Goal: Find specific page/section: Find specific page/section

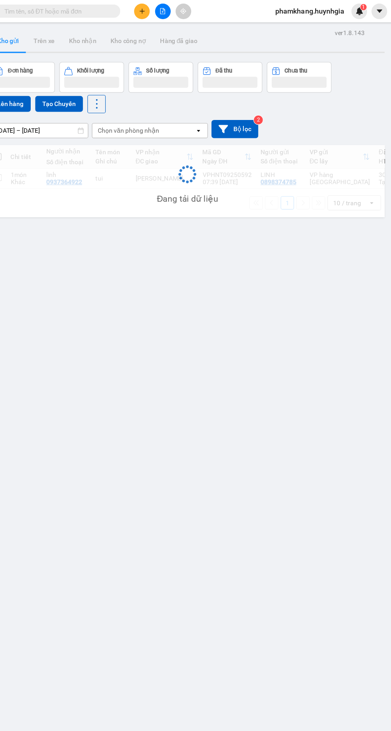
click at [83, 7] on input "text" at bounding box center [91, 10] width 94 height 9
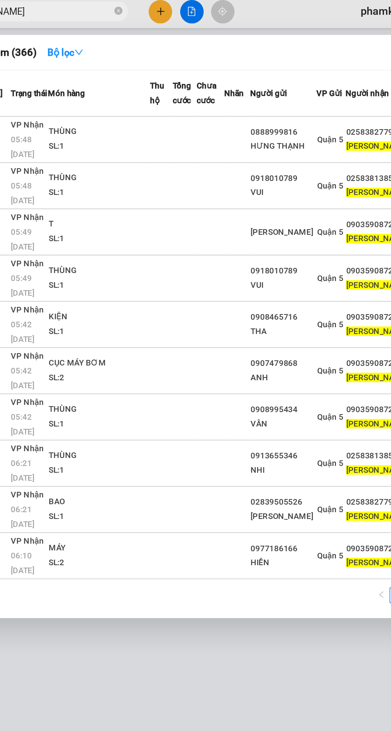
click at [113, 8] on input "[PERSON_NAME]" at bounding box center [91, 10] width 94 height 9
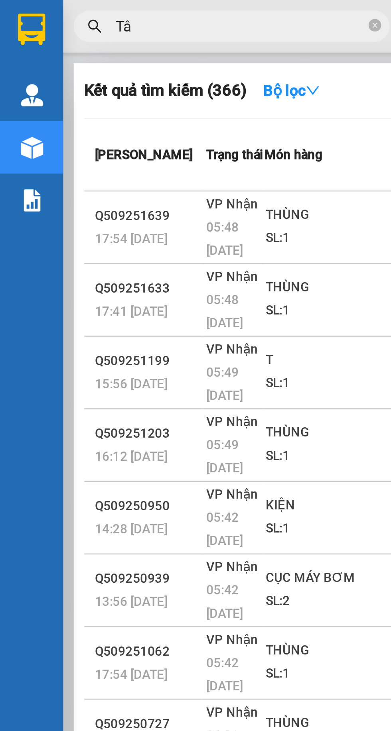
type input "T"
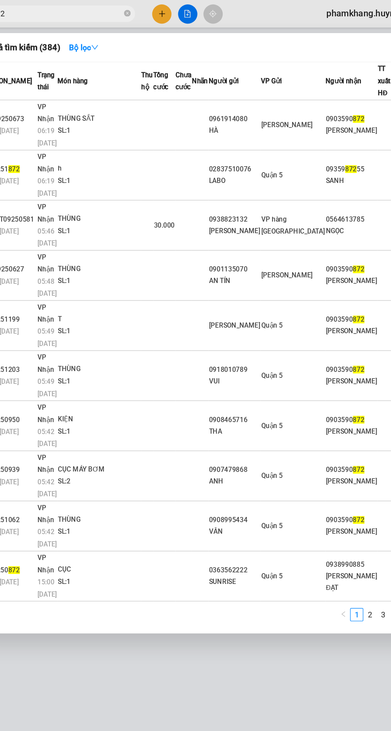
click at [90, 9] on input "872" at bounding box center [91, 10] width 94 height 9
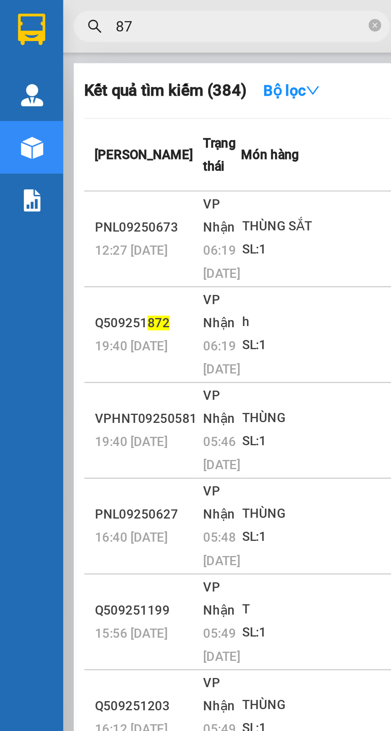
type input "8"
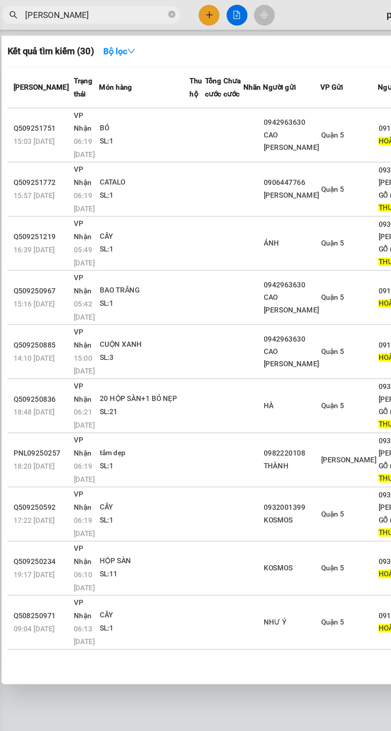
click at [103, 10] on input "[PERSON_NAME]" at bounding box center [91, 10] width 94 height 9
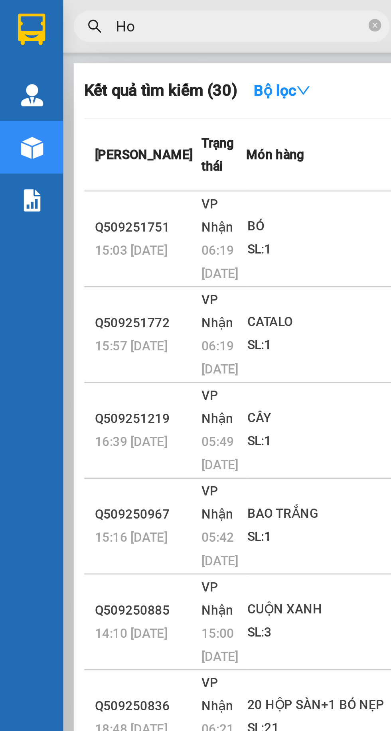
type input "H"
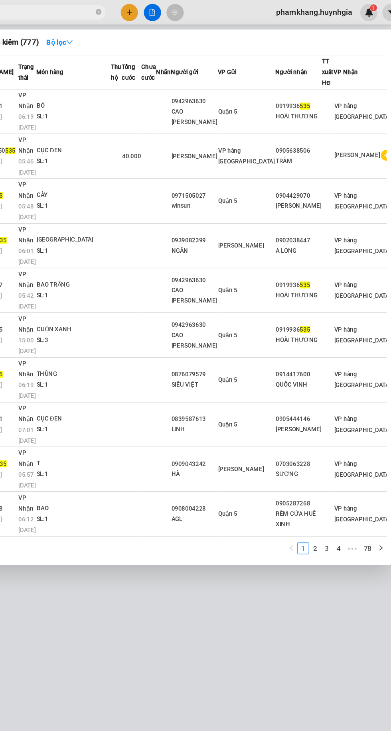
click at [96, 10] on input "535" at bounding box center [91, 10] width 94 height 9
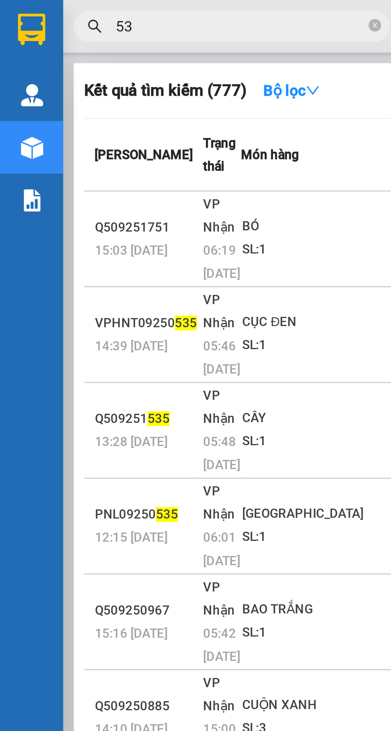
type input "5"
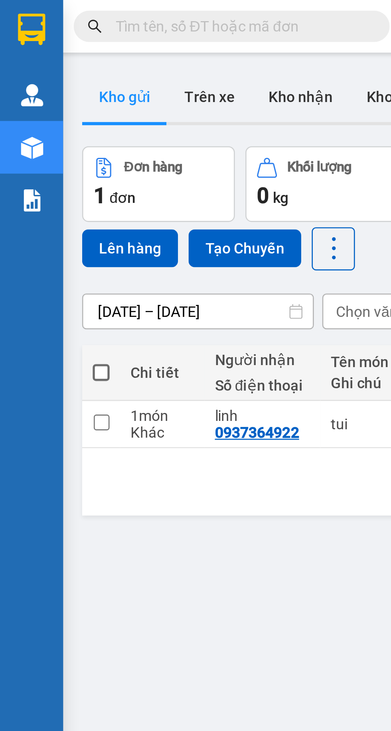
click at [57, 9] on input "text" at bounding box center [91, 10] width 94 height 9
click at [81, 10] on input "text" at bounding box center [91, 10] width 94 height 9
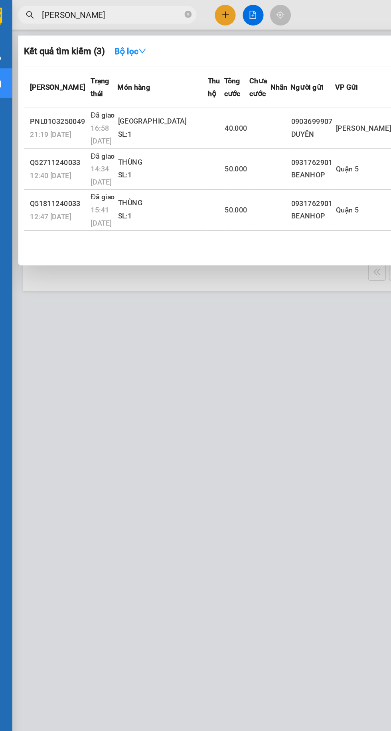
click at [103, 12] on input "[PERSON_NAME]" at bounding box center [91, 10] width 94 height 9
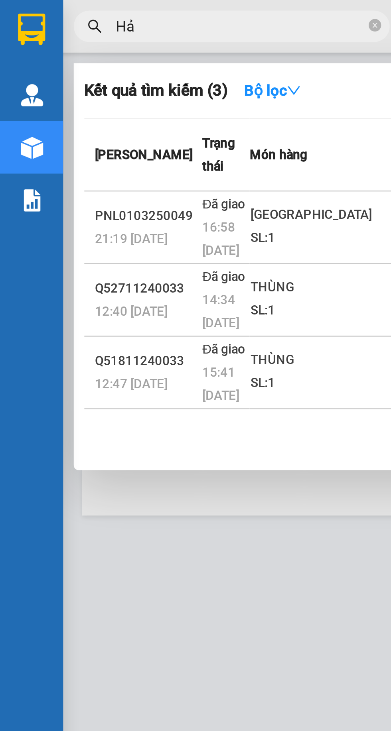
type input "H"
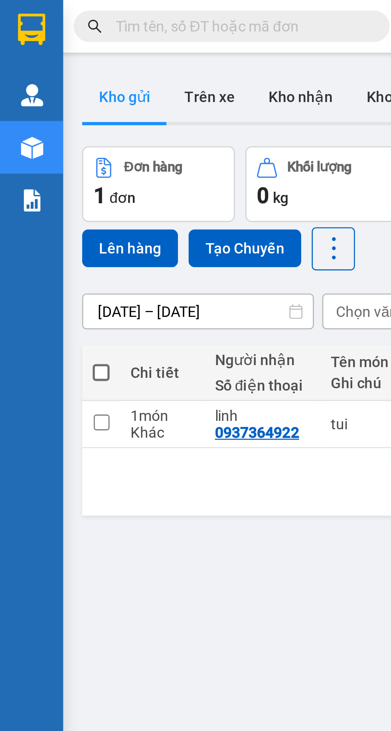
click at [54, 12] on input "text" at bounding box center [91, 10] width 94 height 9
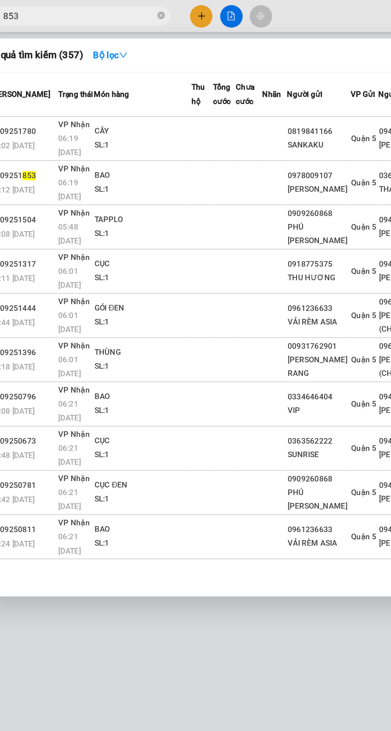
click at [97, 3] on div at bounding box center [195, 365] width 391 height 731
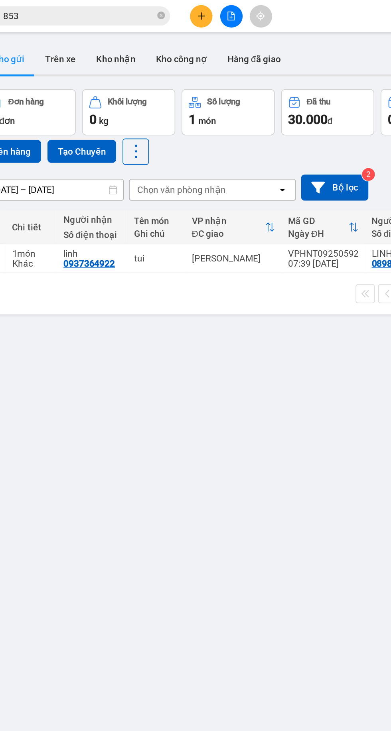
click at [86, 6] on input "853" at bounding box center [91, 10] width 94 height 9
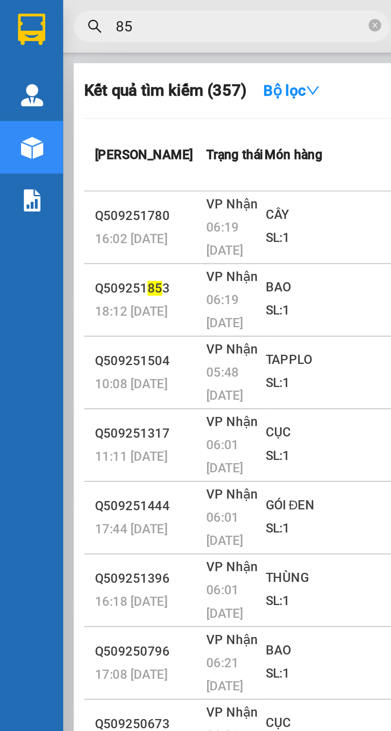
type input "8"
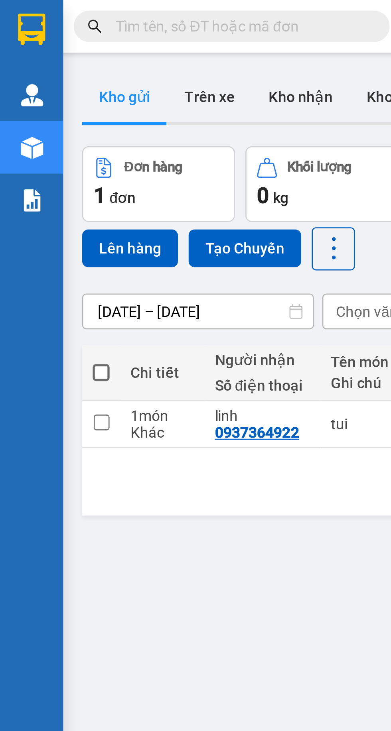
click at [64, 11] on input "text" at bounding box center [91, 10] width 94 height 9
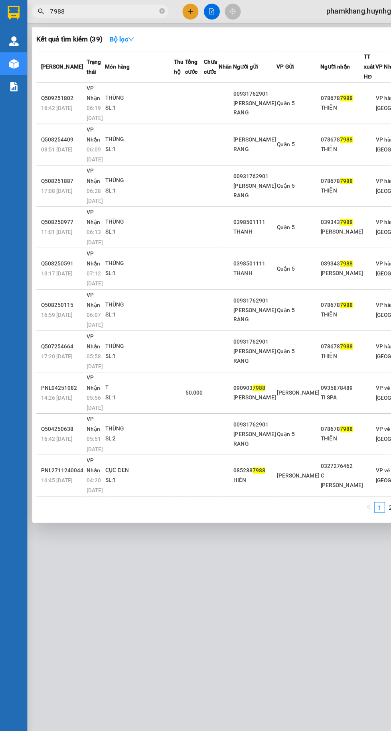
type input "7988"
